Goal: Task Accomplishment & Management: Manage account settings

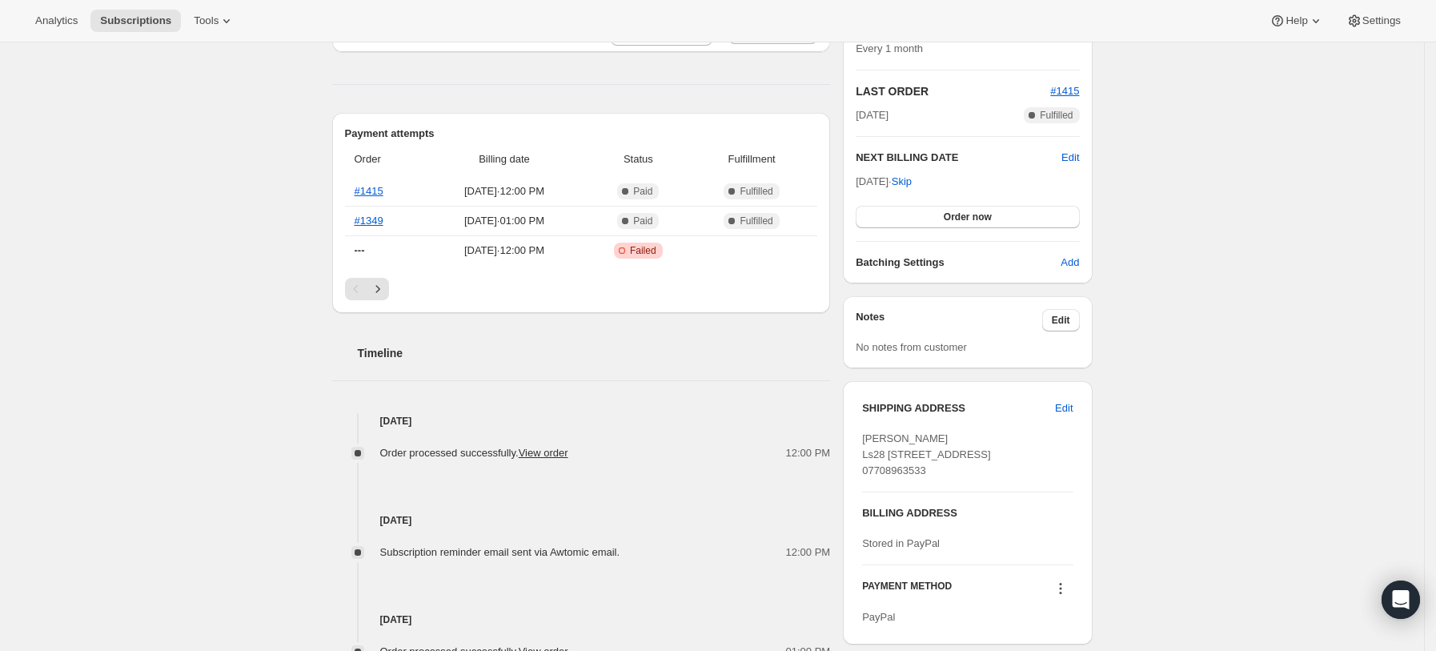
scroll to position [533, 0]
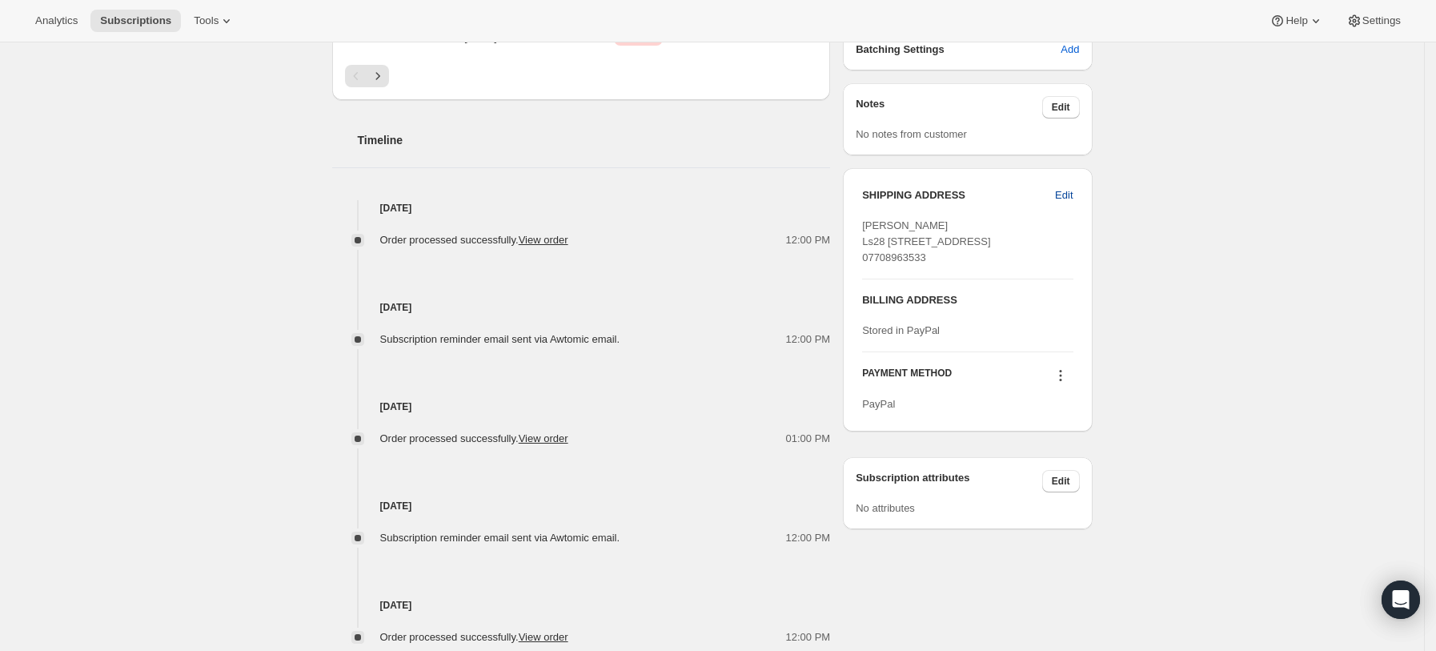
click at [1069, 193] on span "Edit" at bounding box center [1064, 195] width 18 height 16
select select "ENG"
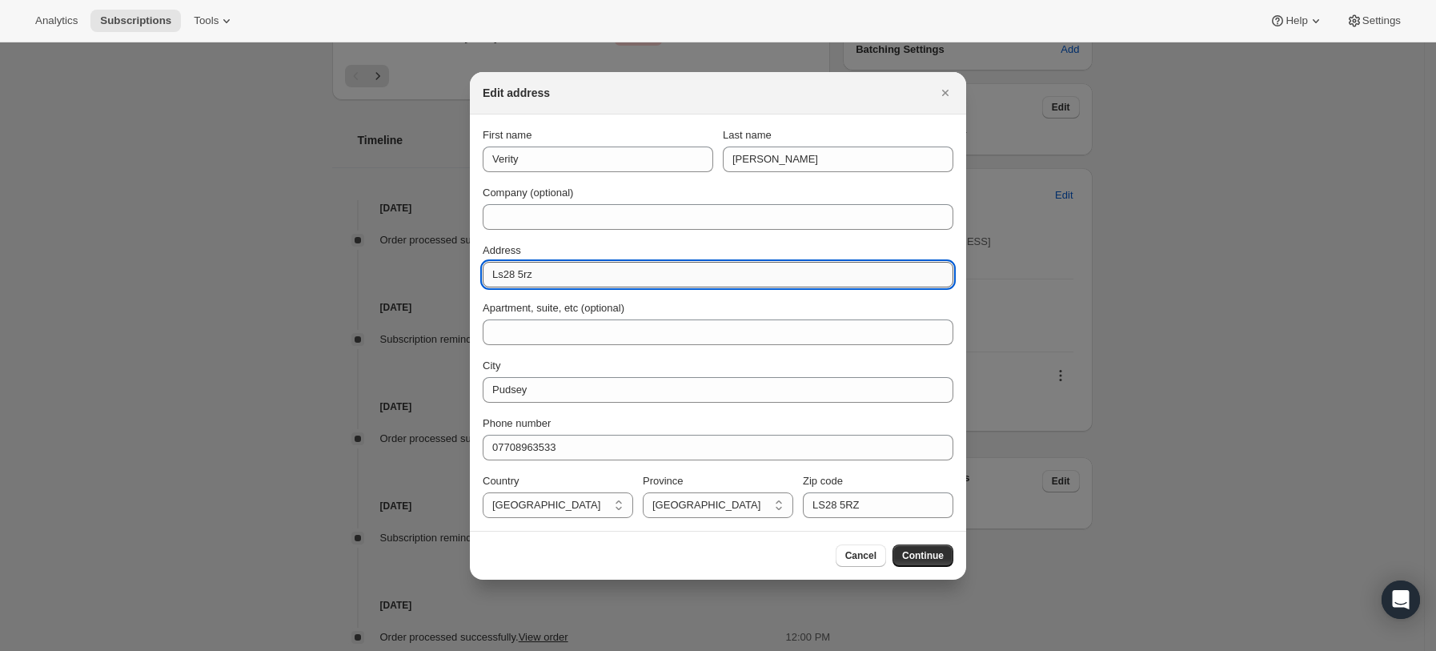
click at [613, 274] on input "Ls28 5rz" at bounding box center [718, 275] width 471 height 26
paste input "[STREET_ADDRESS]"
type input "[STREET_ADDRESS]"
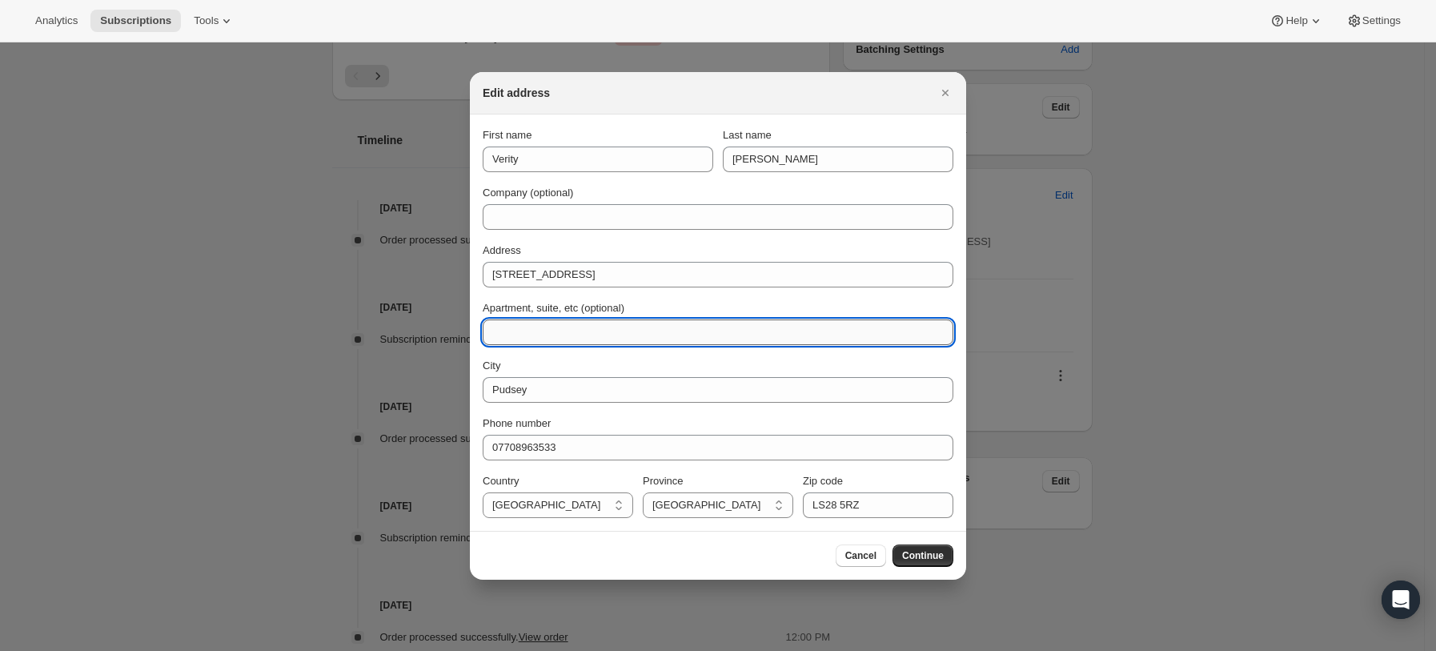
click at [677, 338] on input "Apartment, suite, etc (optional)" at bounding box center [718, 332] width 471 height 26
paste input "Calverley"
type input "Calverley"
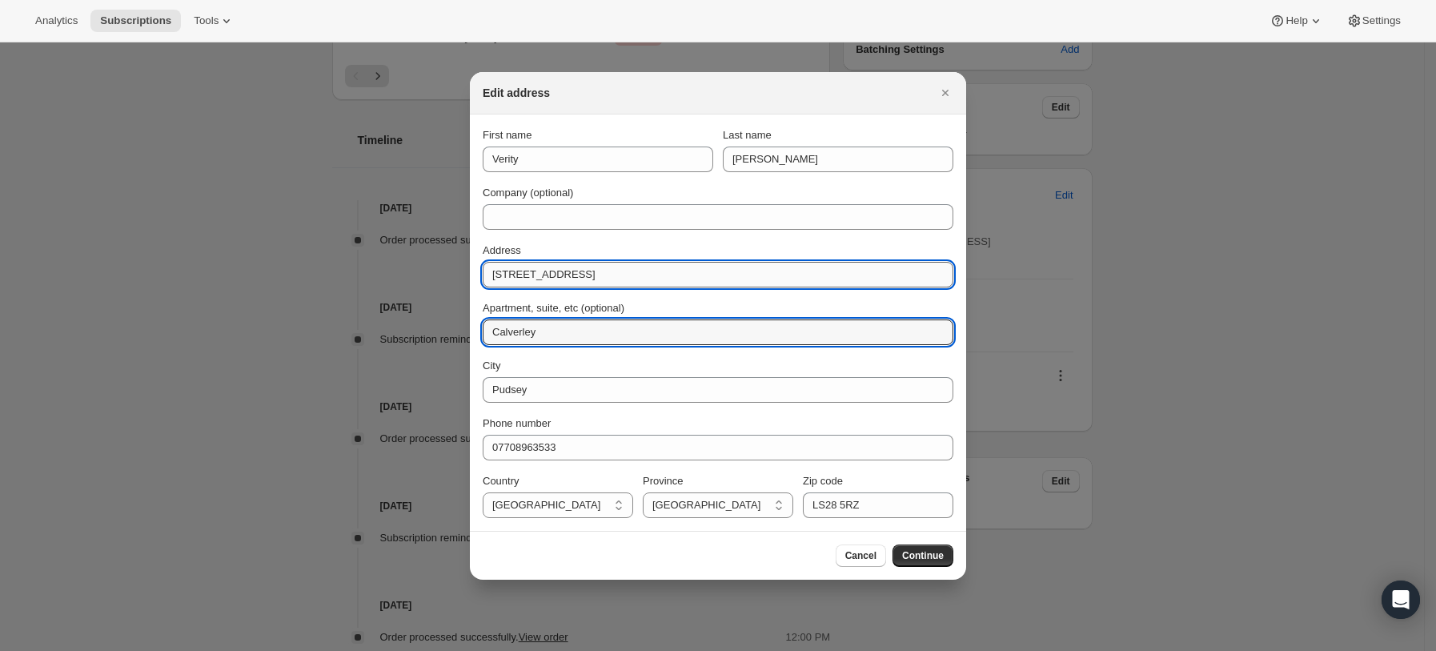
click at [641, 269] on input "[STREET_ADDRESS]" at bounding box center [718, 275] width 471 height 26
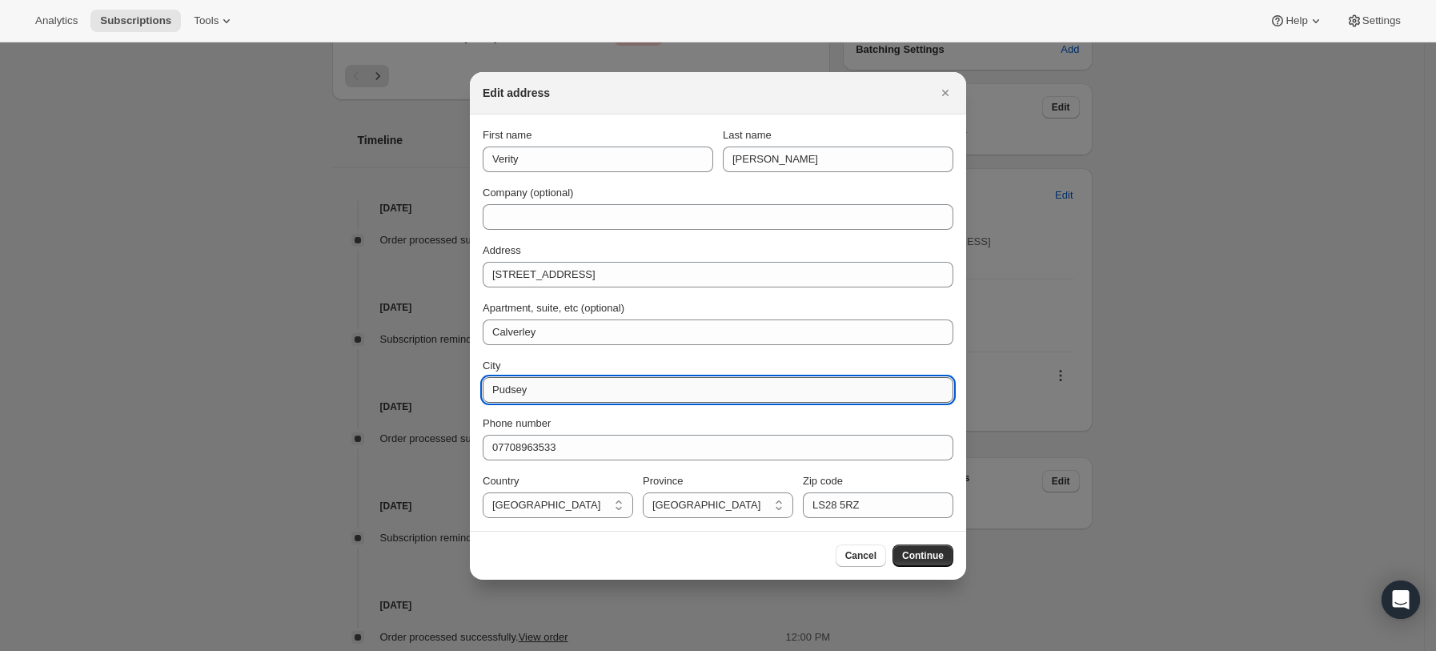
click at [571, 384] on input "Pudsey" at bounding box center [718, 390] width 471 height 26
click at [570, 383] on input "Pudsey" at bounding box center [718, 390] width 471 height 26
paste input "[GEOGRAPHIC_DATA]"
type input "[GEOGRAPHIC_DATA]"
click at [917, 556] on span "Continue" at bounding box center [923, 555] width 42 height 13
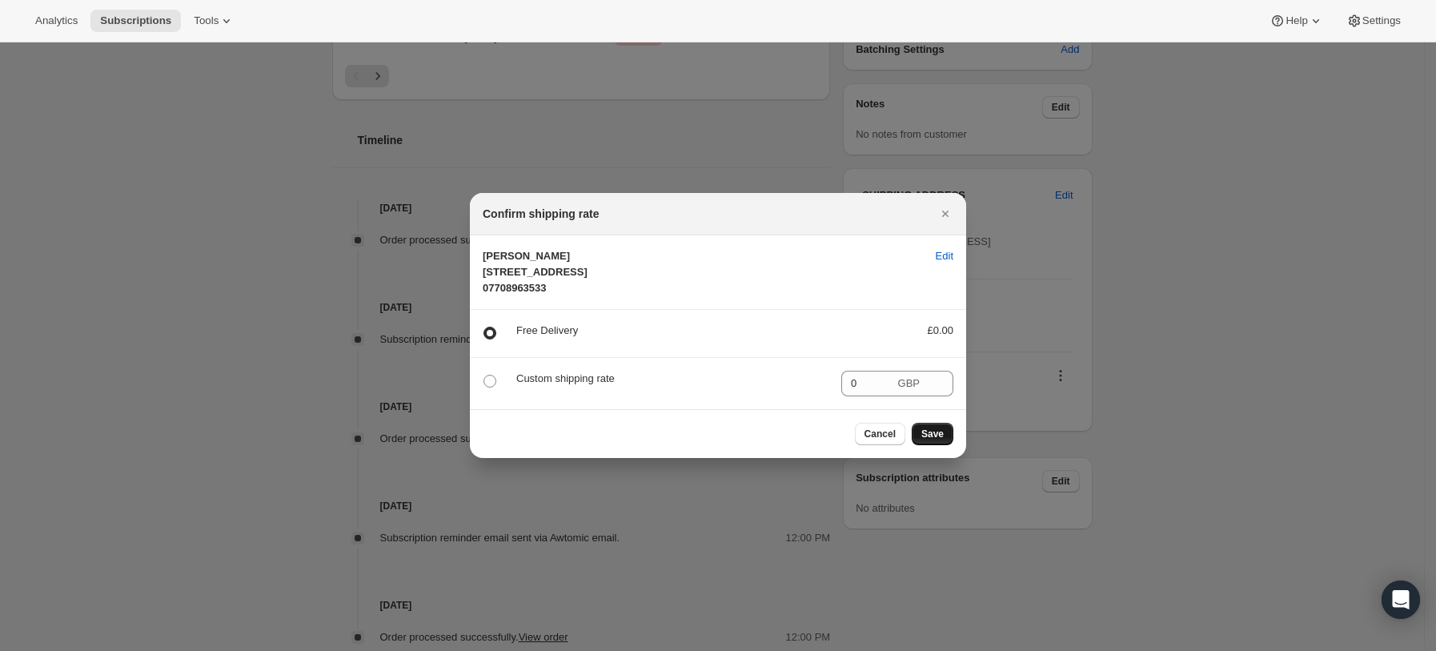
click at [942, 440] on span "Save" at bounding box center [933, 434] width 22 height 13
